Goal: Task Accomplishment & Management: Use online tool/utility

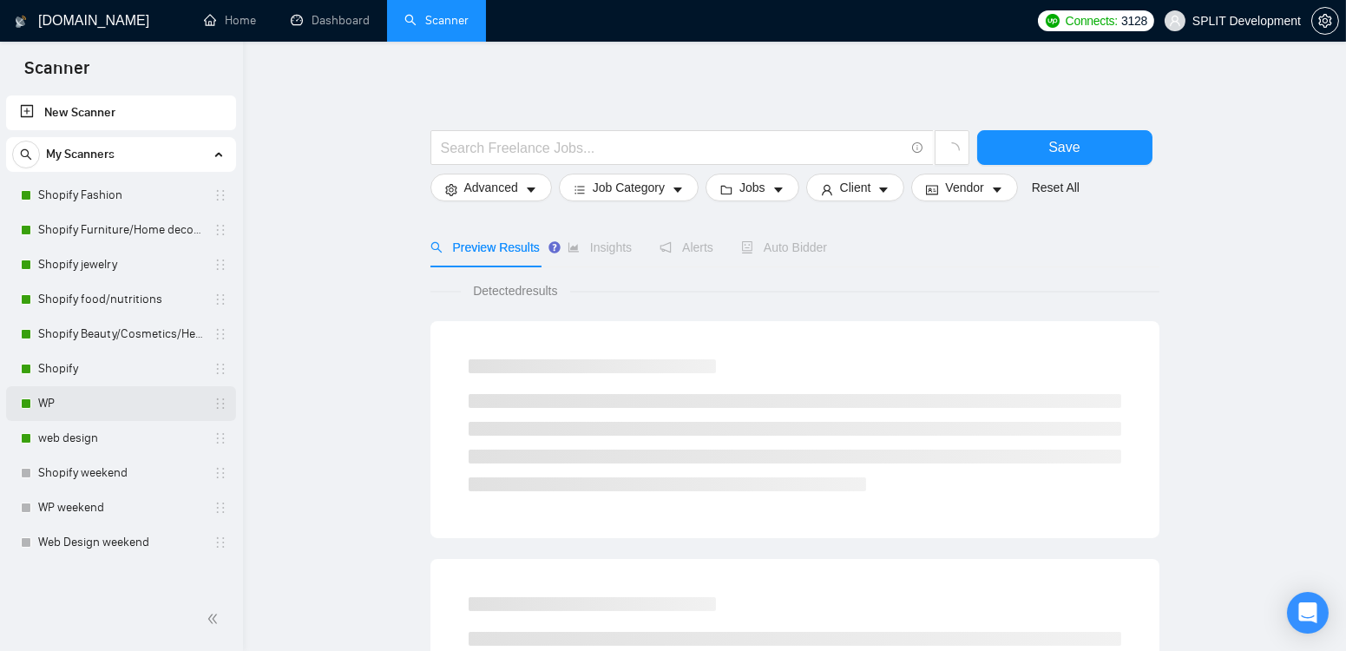
click at [88, 404] on link "WP" at bounding box center [120, 403] width 165 height 35
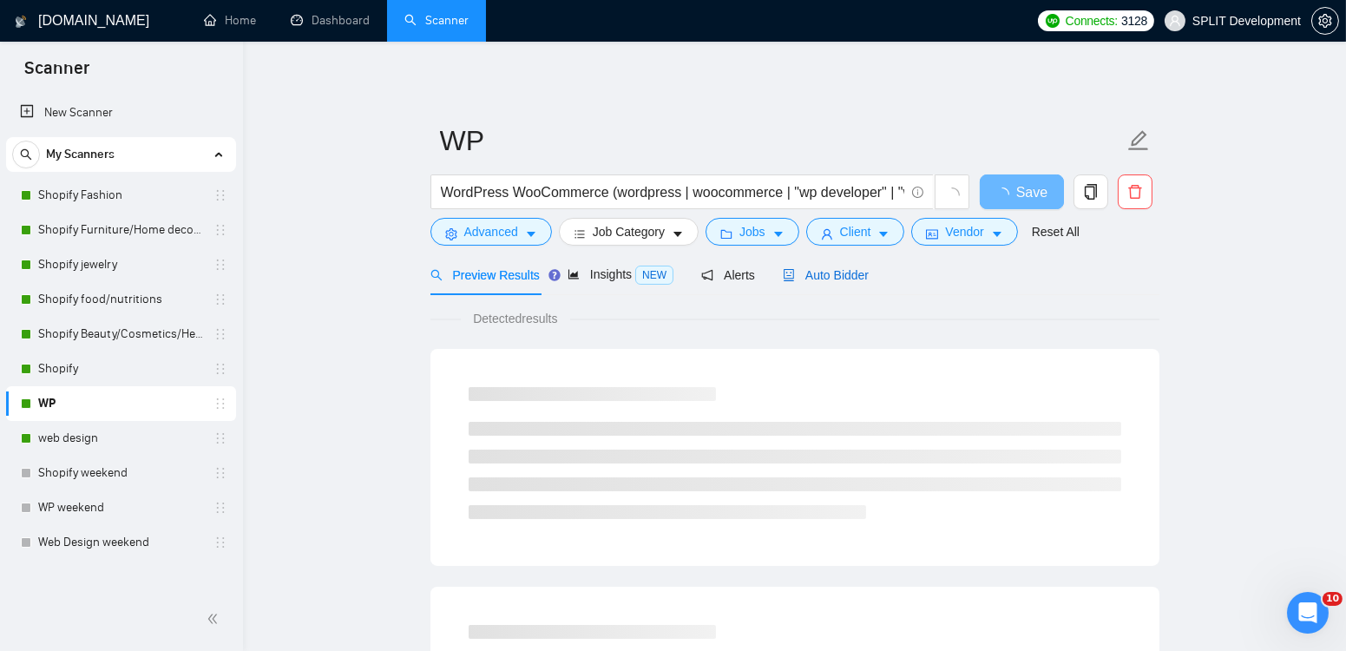
click at [843, 278] on span "Auto Bidder" at bounding box center [826, 275] width 86 height 14
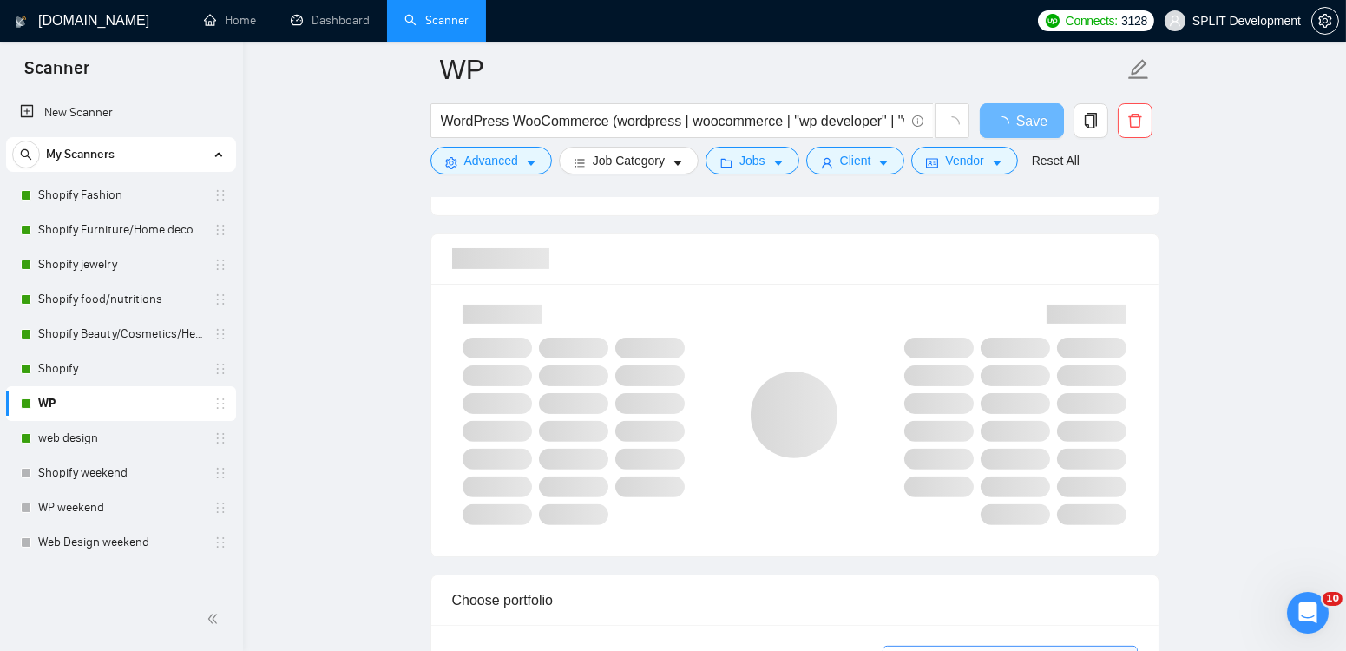
scroll to position [1096, 0]
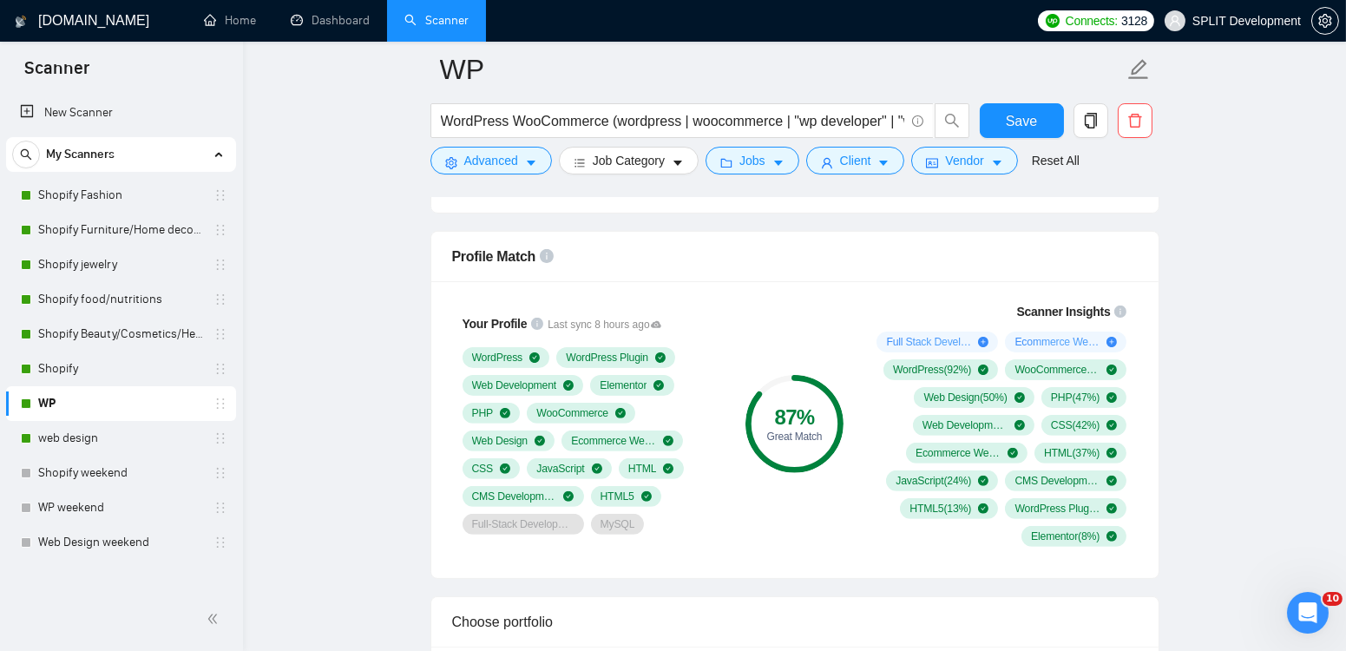
click at [89, 371] on link "Shopify" at bounding box center [120, 368] width 165 height 35
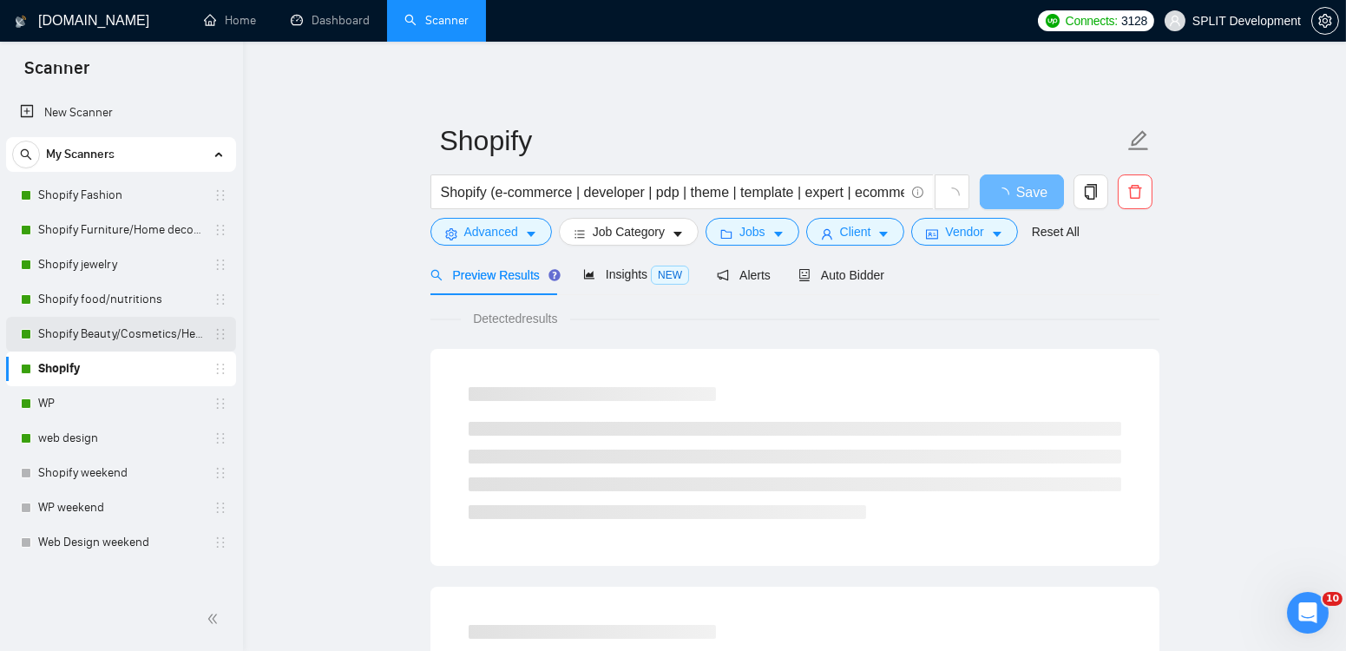
click at [95, 335] on link "Shopify Beauty/Cosmetics/Health" at bounding box center [120, 334] width 165 height 35
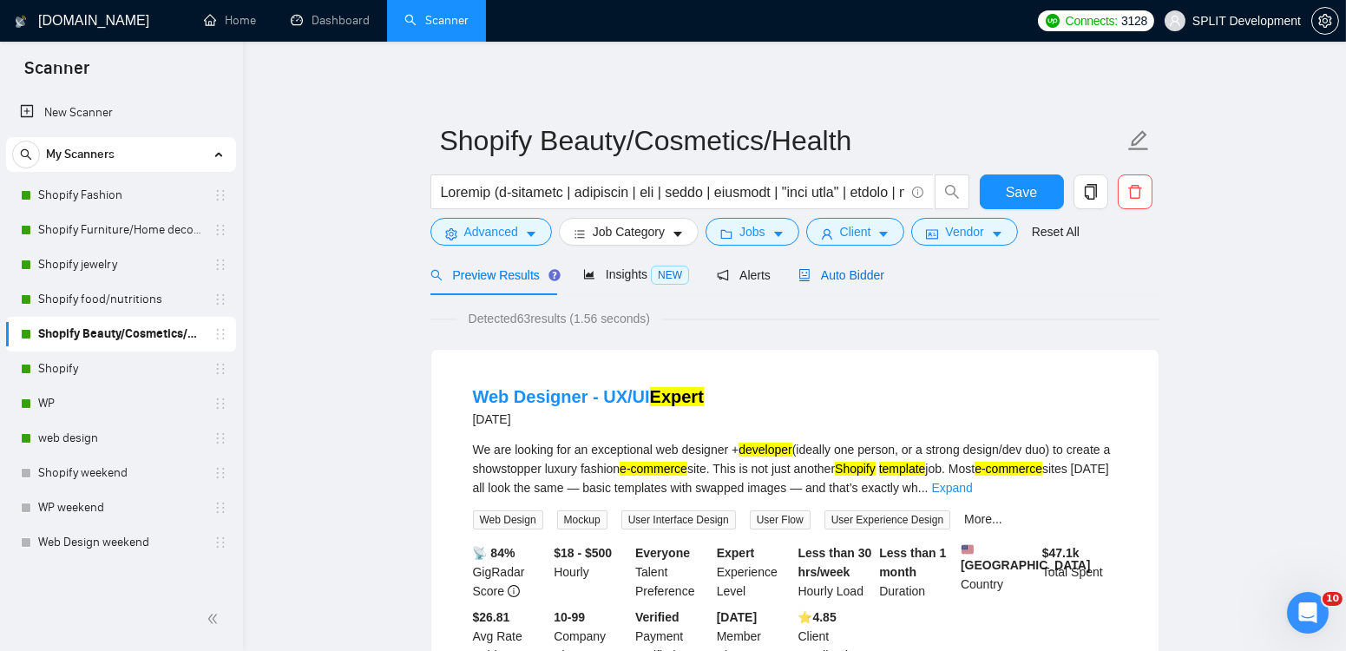
click at [847, 275] on span "Auto Bidder" at bounding box center [841, 275] width 86 height 14
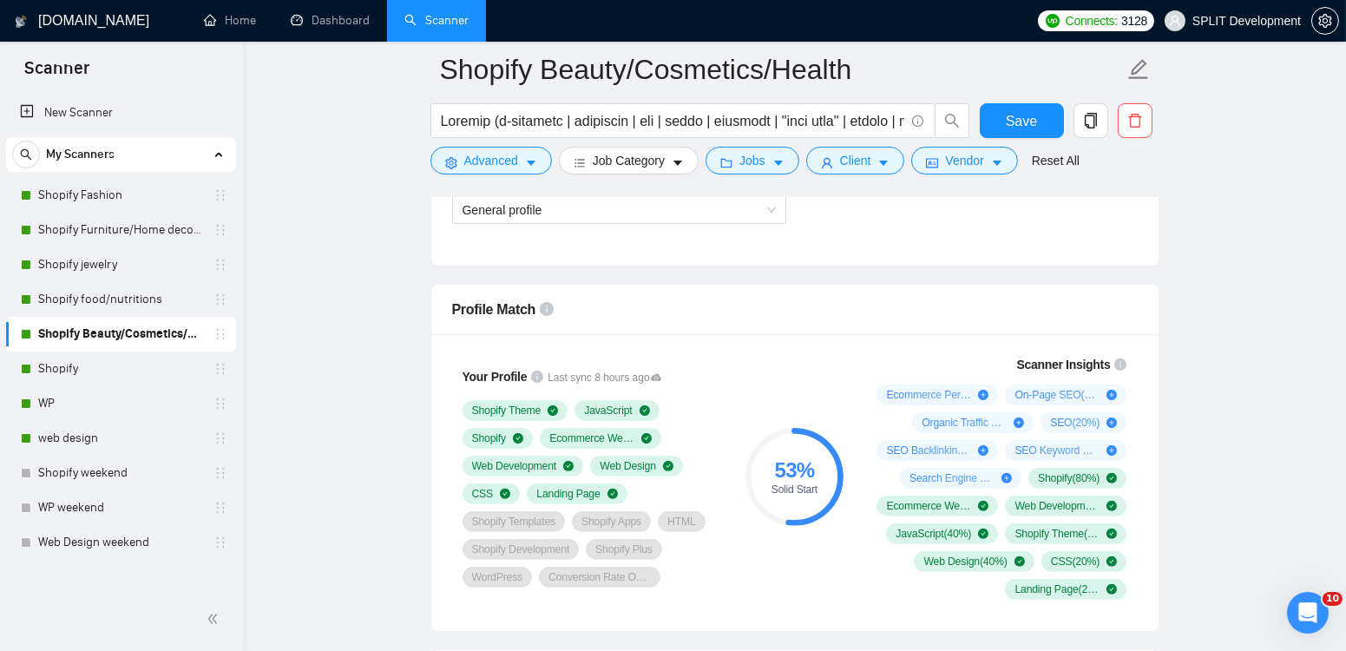
scroll to position [1052, 0]
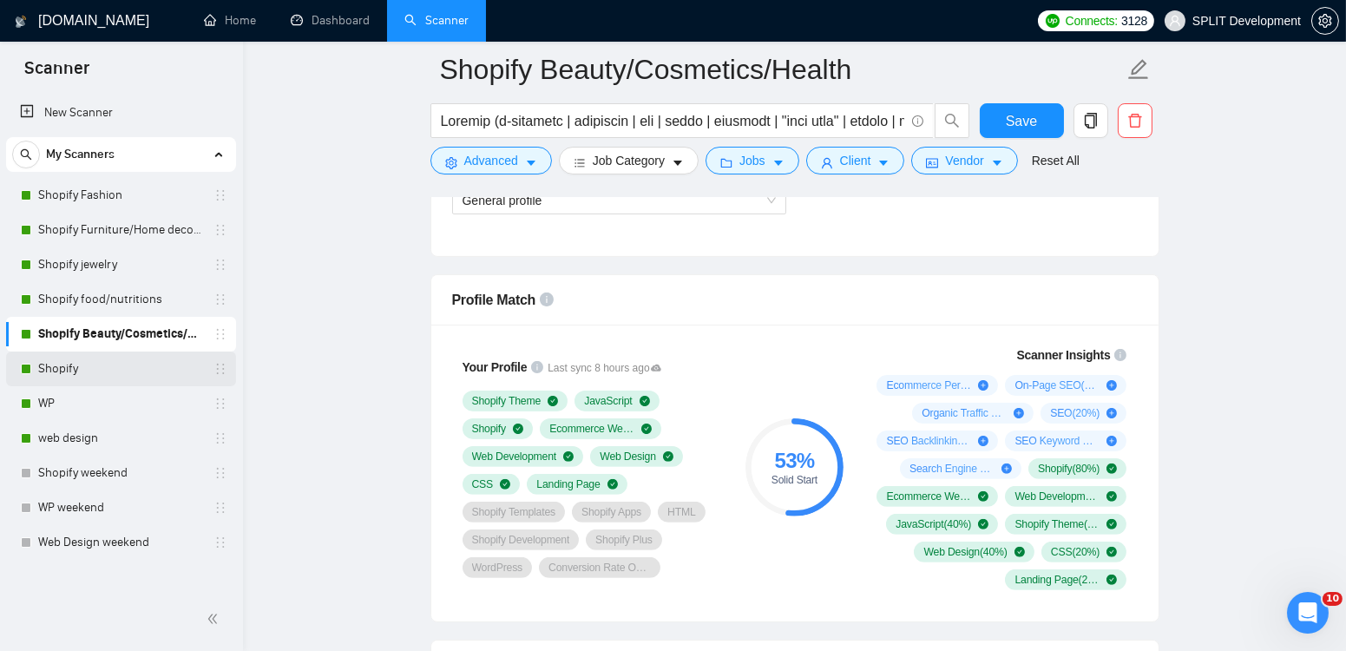
click at [95, 365] on link "Shopify" at bounding box center [120, 368] width 165 height 35
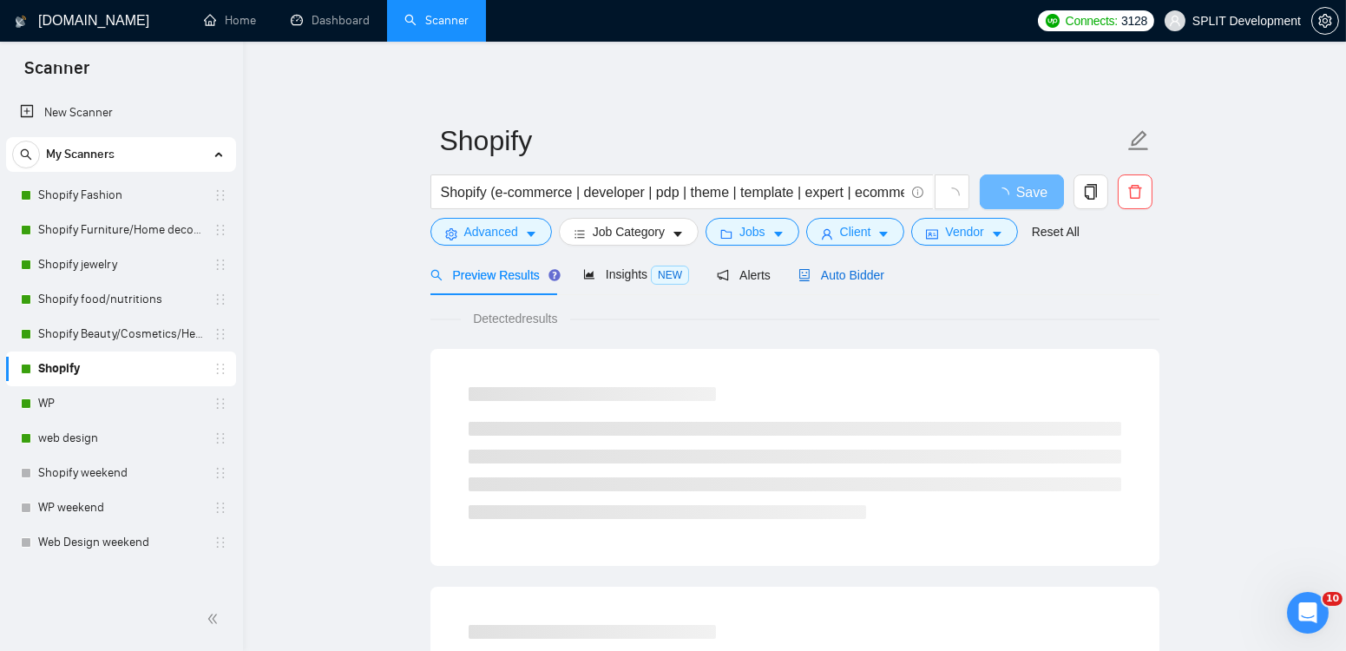
click at [856, 273] on span "Auto Bidder" at bounding box center [841, 275] width 86 height 14
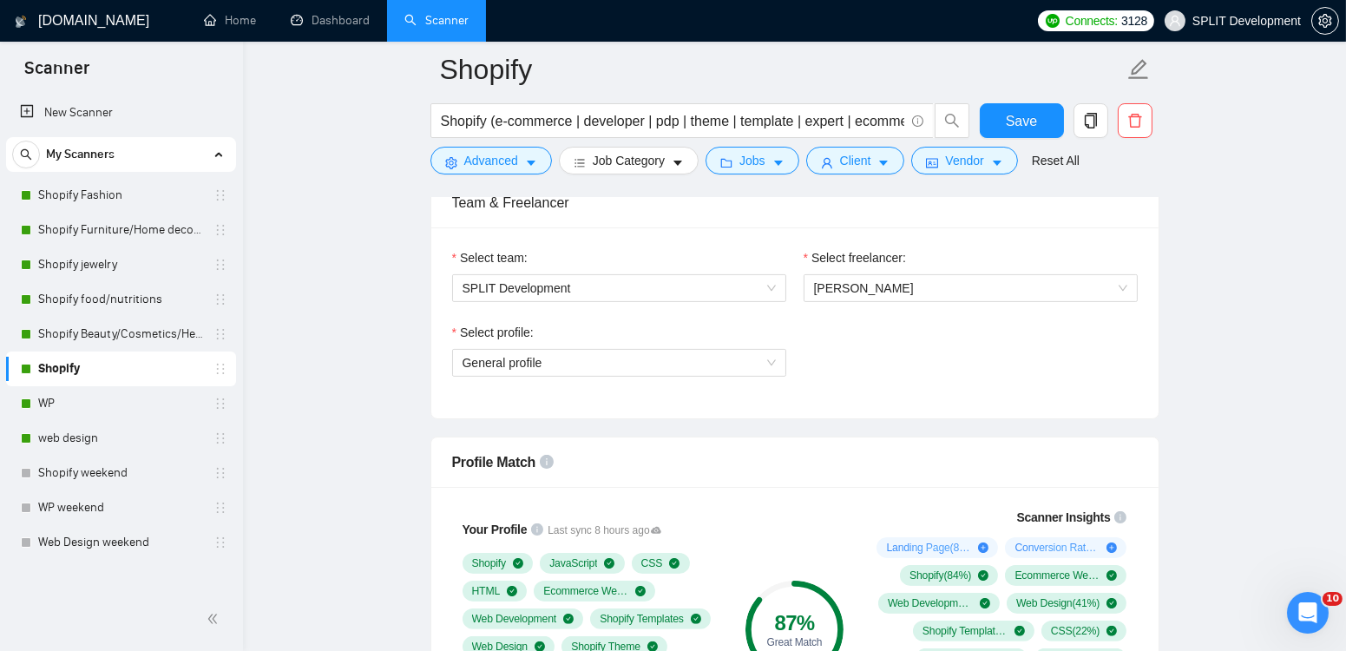
scroll to position [886, 0]
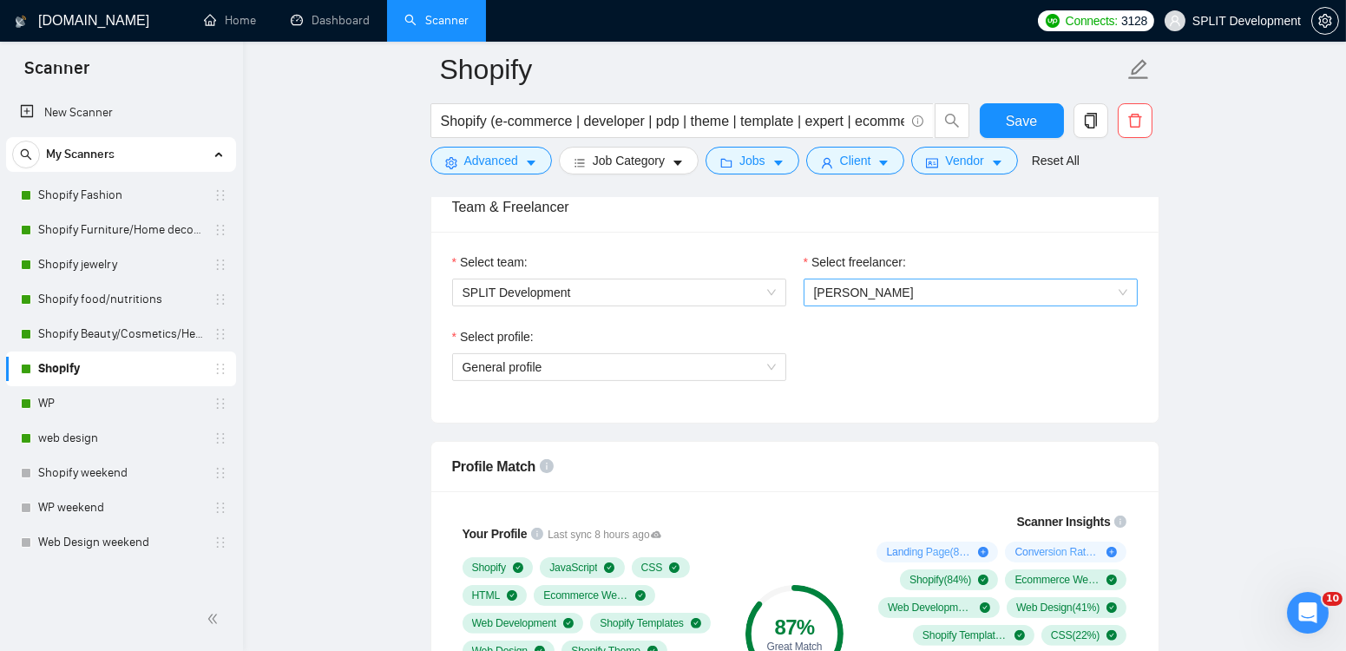
click at [893, 287] on span "[PERSON_NAME]" at bounding box center [864, 292] width 100 height 14
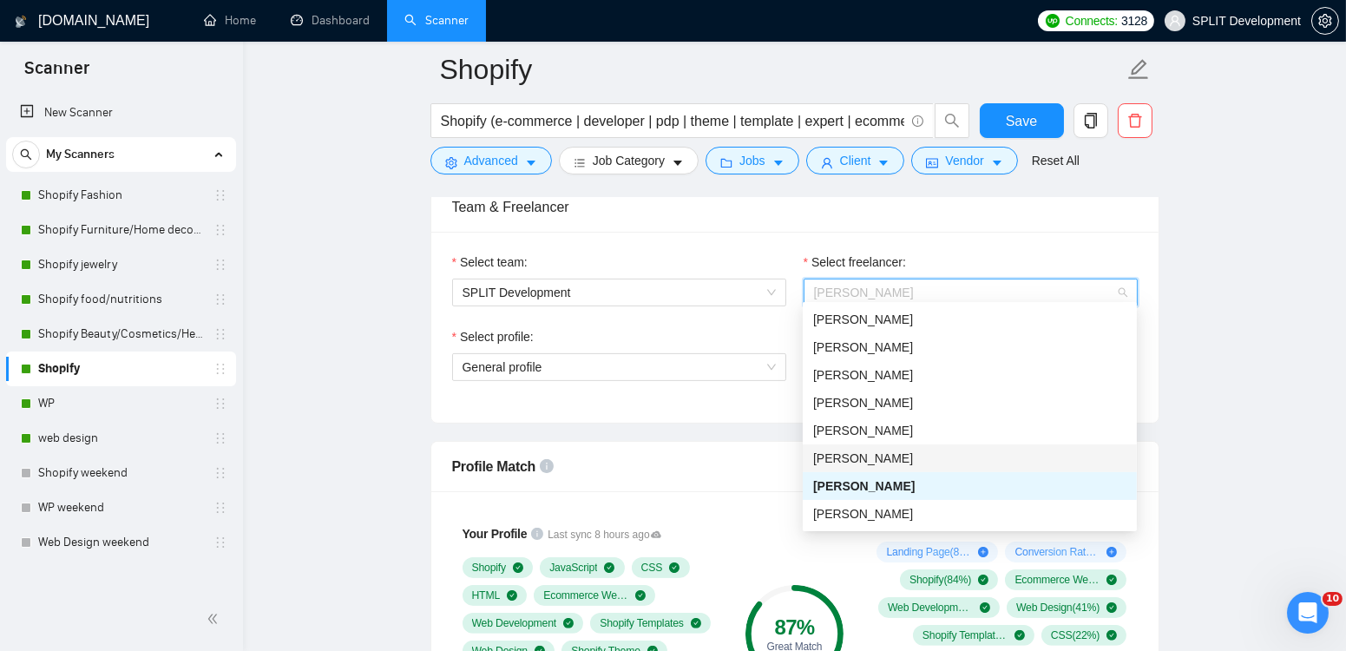
click at [904, 465] on div "[PERSON_NAME]" at bounding box center [969, 458] width 313 height 19
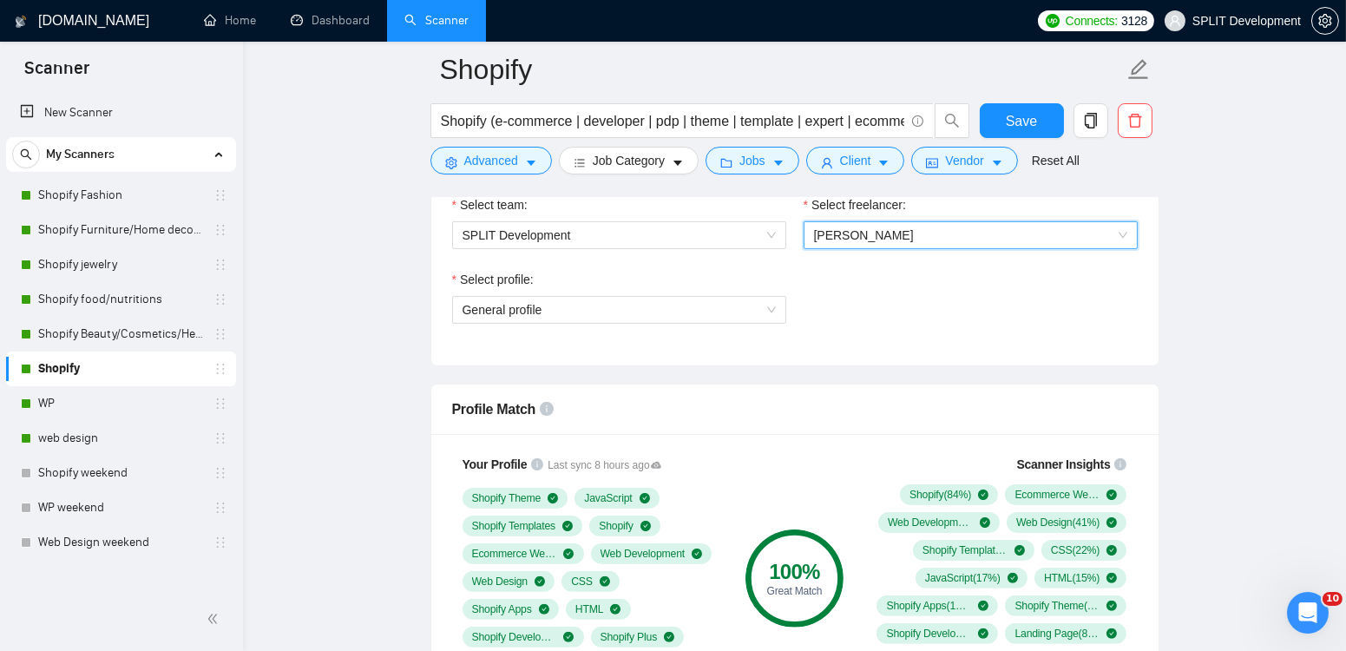
scroll to position [941, 0]
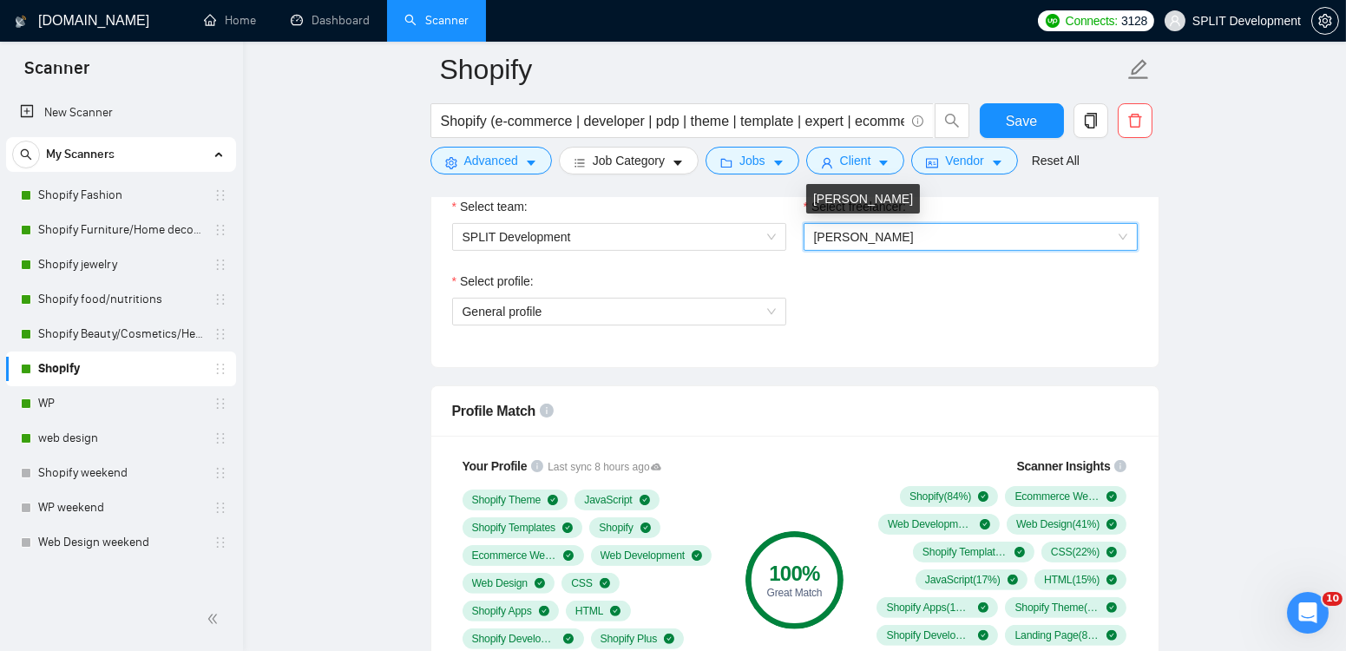
click at [857, 230] on span "[PERSON_NAME]" at bounding box center [864, 237] width 100 height 14
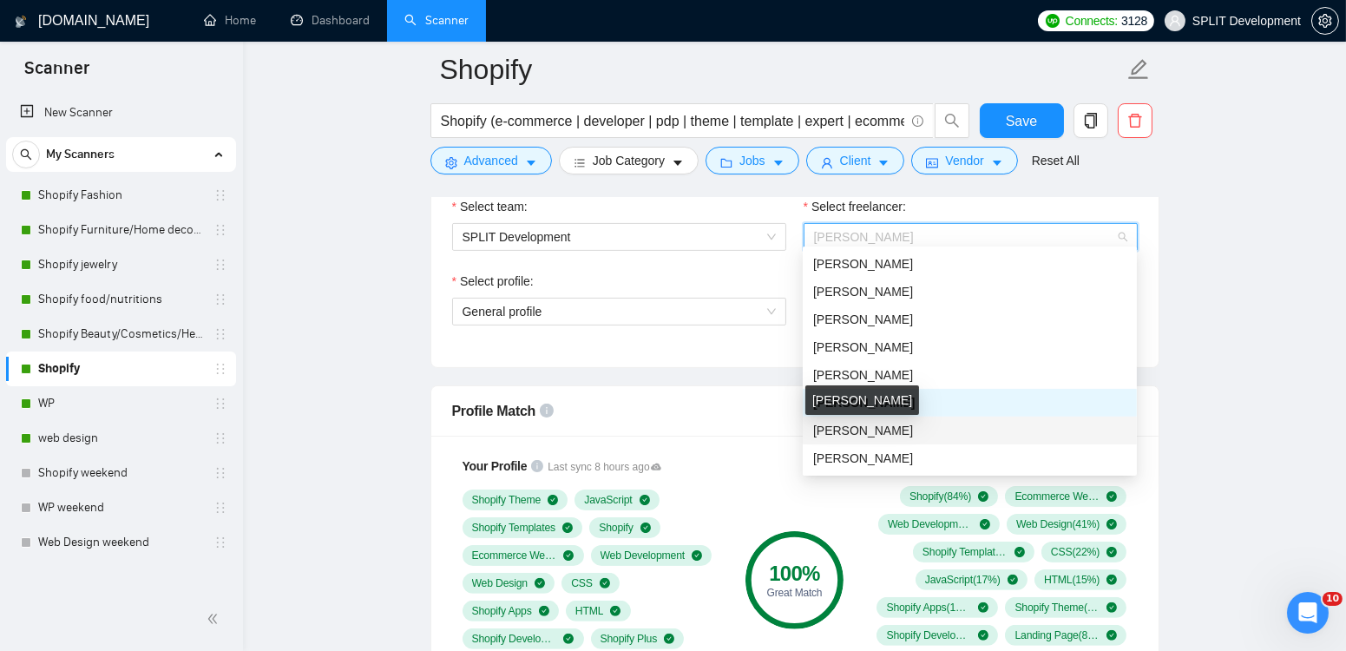
click at [881, 432] on span "[PERSON_NAME]" at bounding box center [863, 430] width 100 height 14
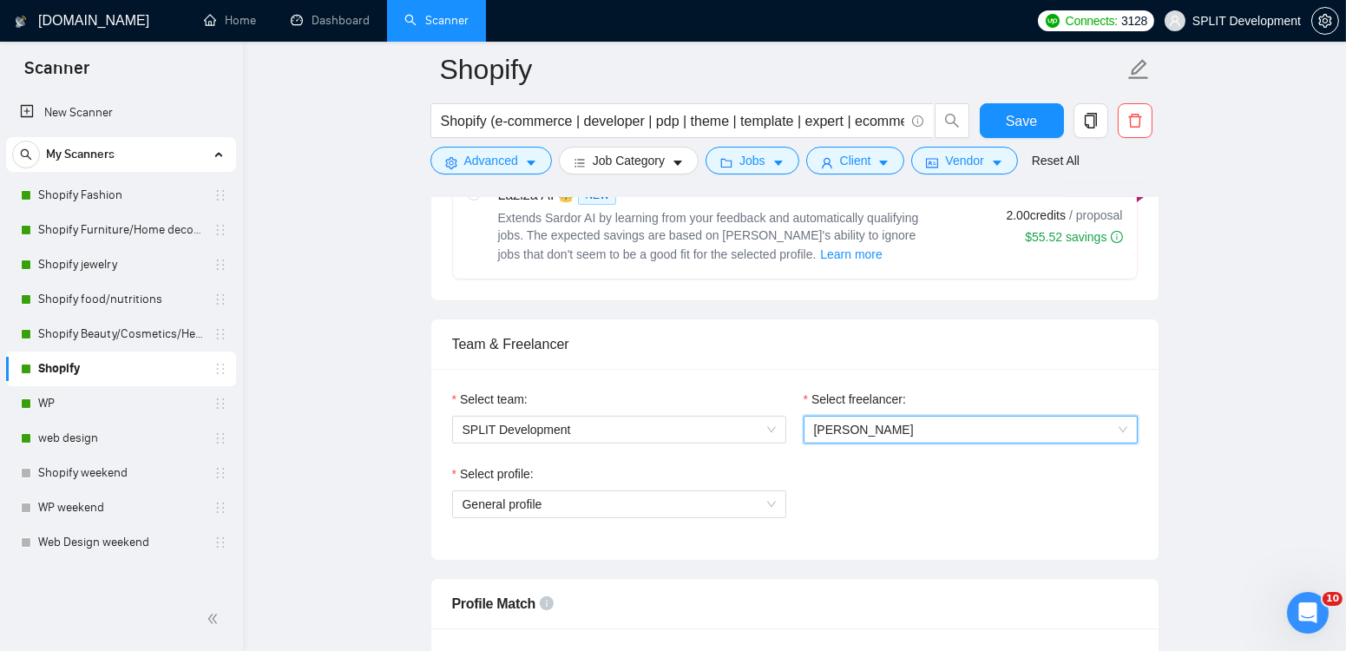
scroll to position [744, 0]
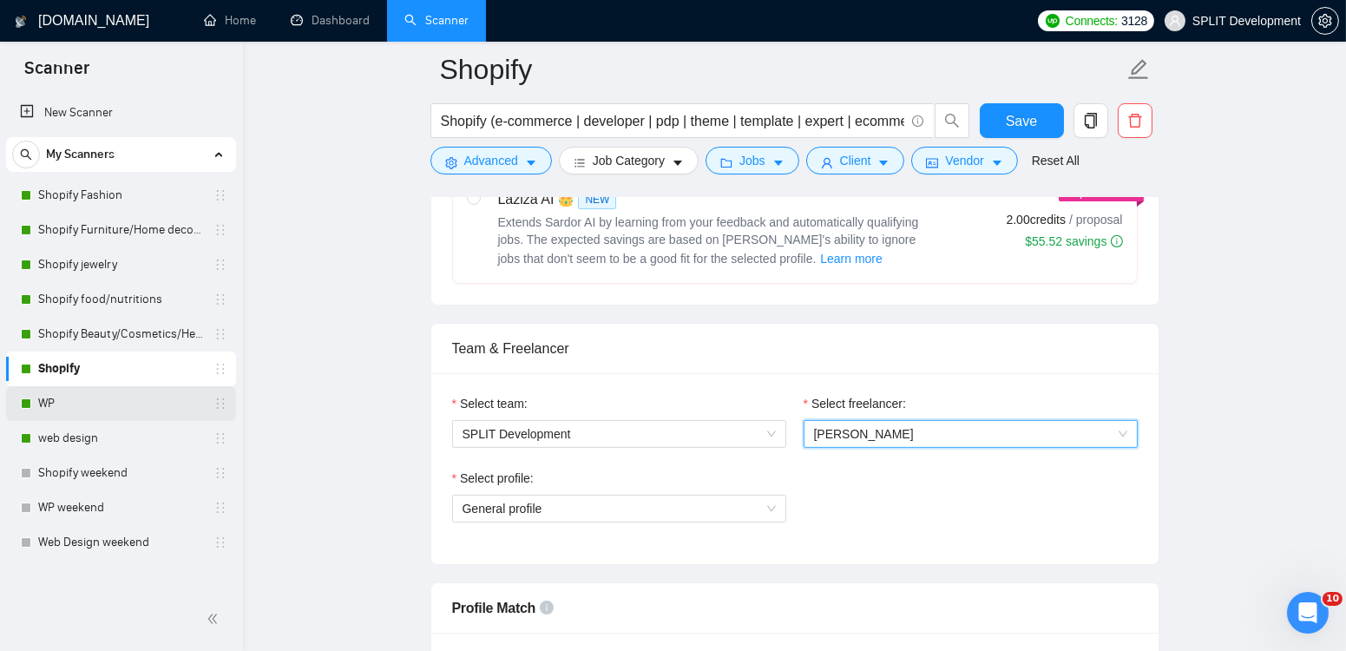
click at [49, 403] on link "WP" at bounding box center [120, 403] width 165 height 35
click at [68, 403] on link "WP" at bounding box center [120, 403] width 165 height 35
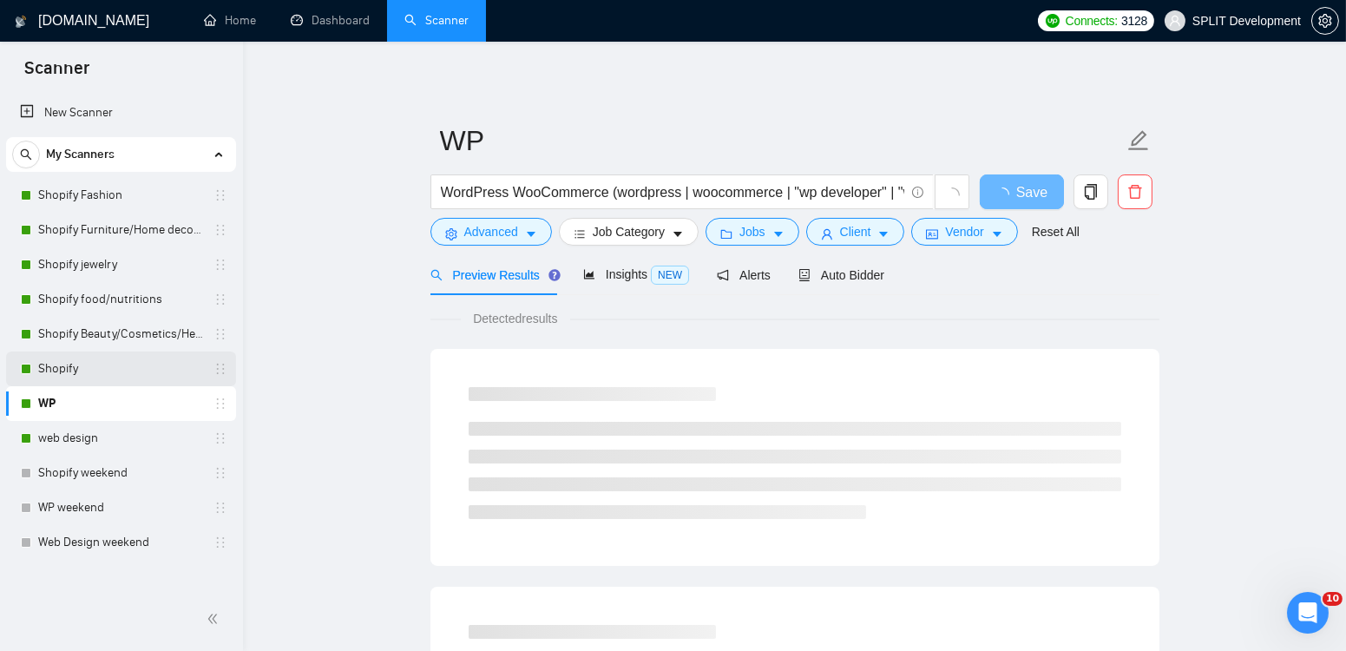
click at [47, 375] on link "Shopify" at bounding box center [120, 368] width 165 height 35
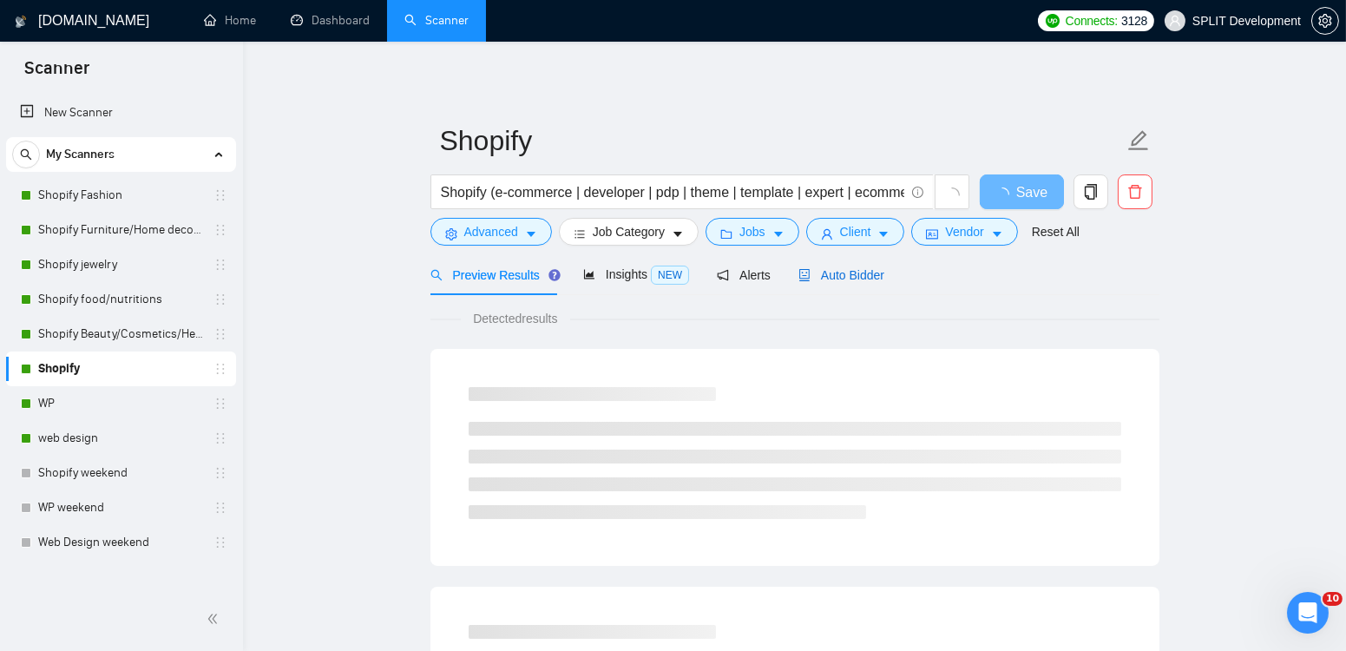
click at [846, 280] on span "Auto Bidder" at bounding box center [841, 275] width 86 height 14
